Goal: Transaction & Acquisition: Purchase product/service

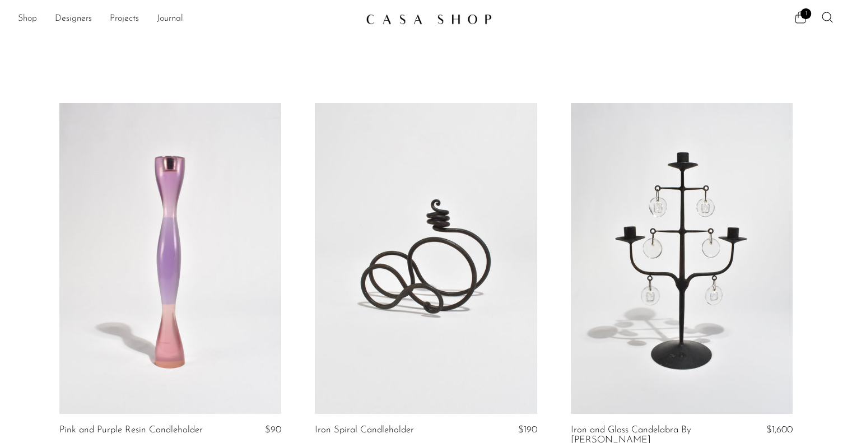
click at [26, 20] on link "Shop" at bounding box center [27, 19] width 19 height 15
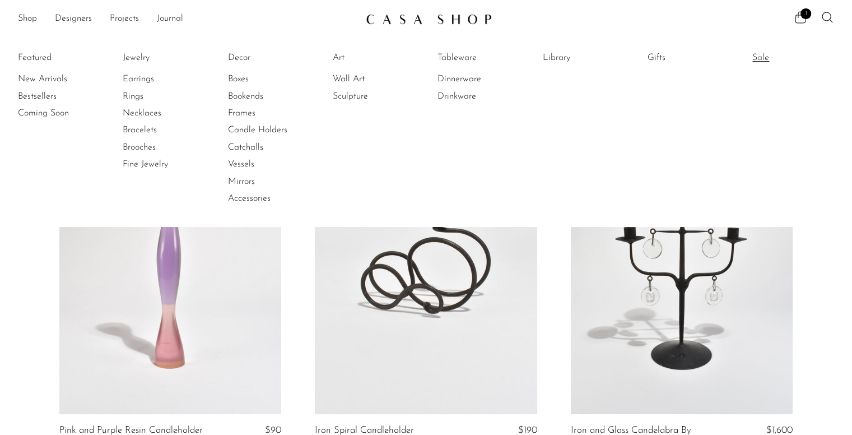
click at [767, 58] on link "Sale" at bounding box center [795, 58] width 84 height 12
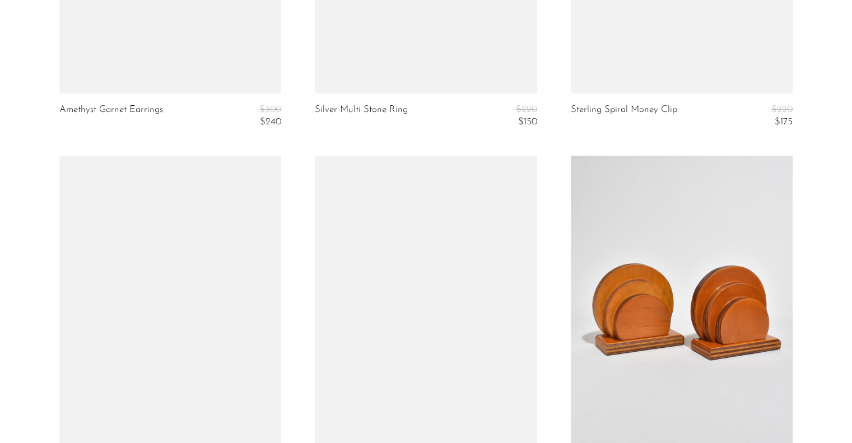
scroll to position [4348, 0]
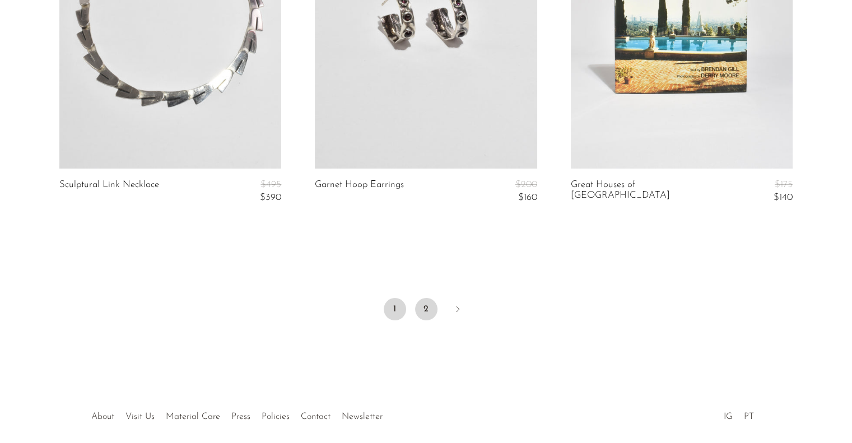
click at [424, 307] on link "2" at bounding box center [426, 309] width 22 height 22
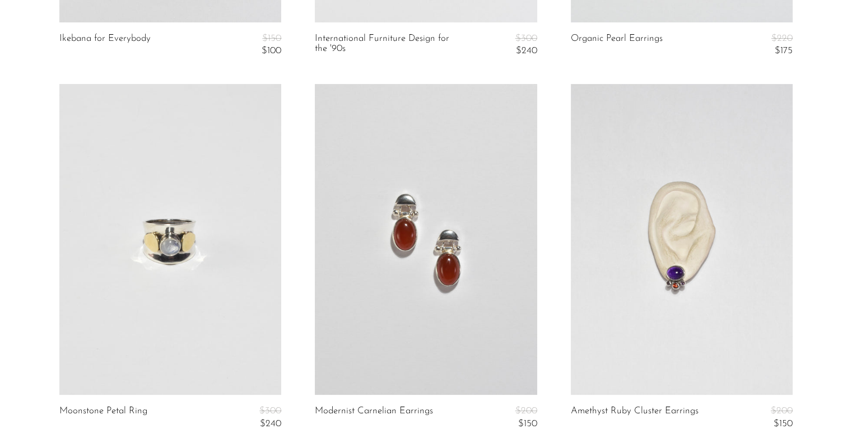
scroll to position [392, 0]
click at [424, 307] on link at bounding box center [426, 238] width 222 height 311
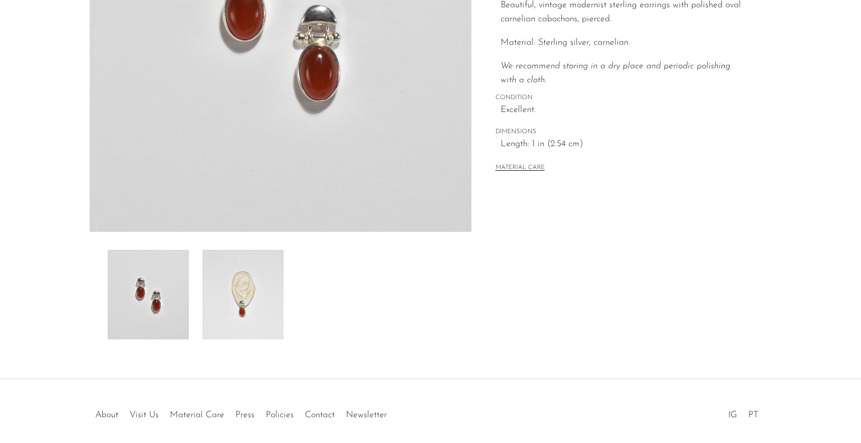
scroll to position [286, 0]
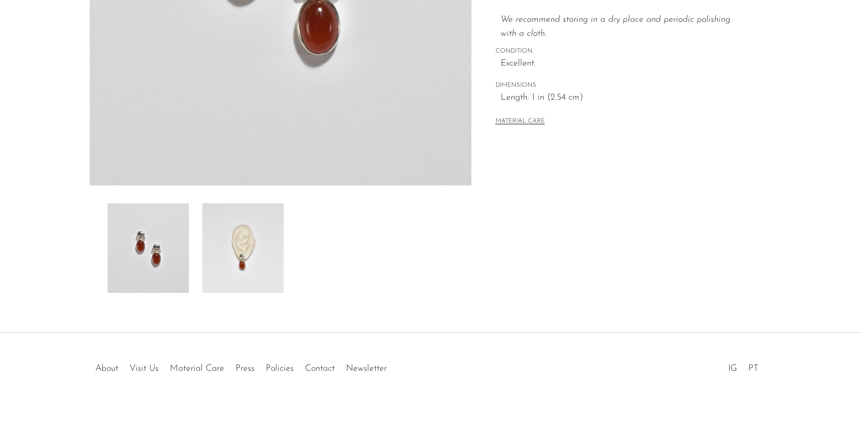
click at [251, 278] on img at bounding box center [242, 248] width 81 height 90
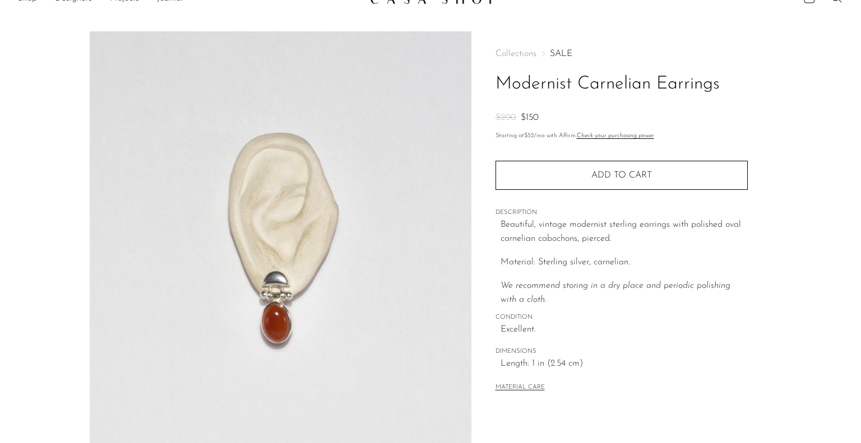
scroll to position [0, 0]
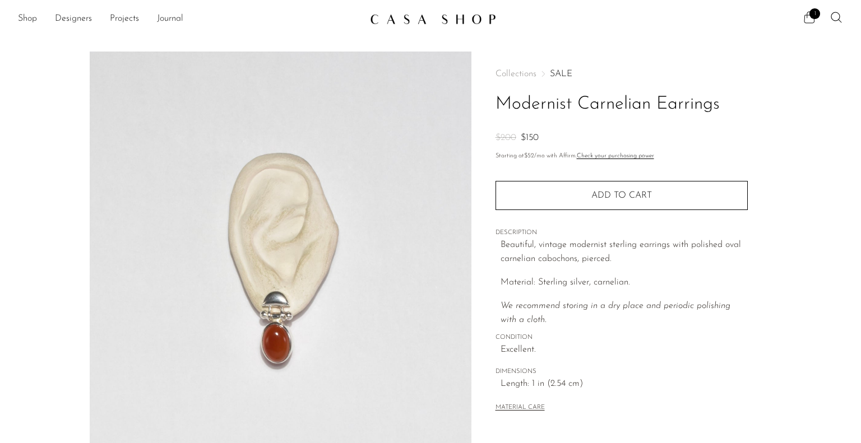
click at [811, 24] on icon at bounding box center [808, 17] width 13 height 13
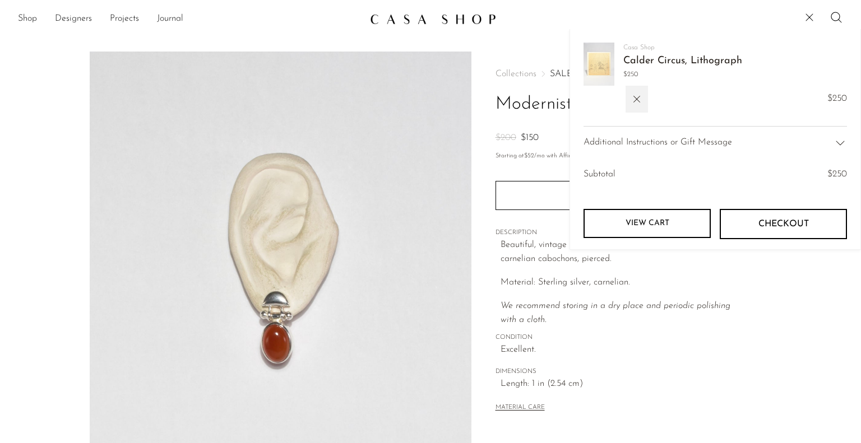
click at [782, 224] on span "Checkout" at bounding box center [783, 224] width 50 height 11
